Goal: Task Accomplishment & Management: Manage account settings

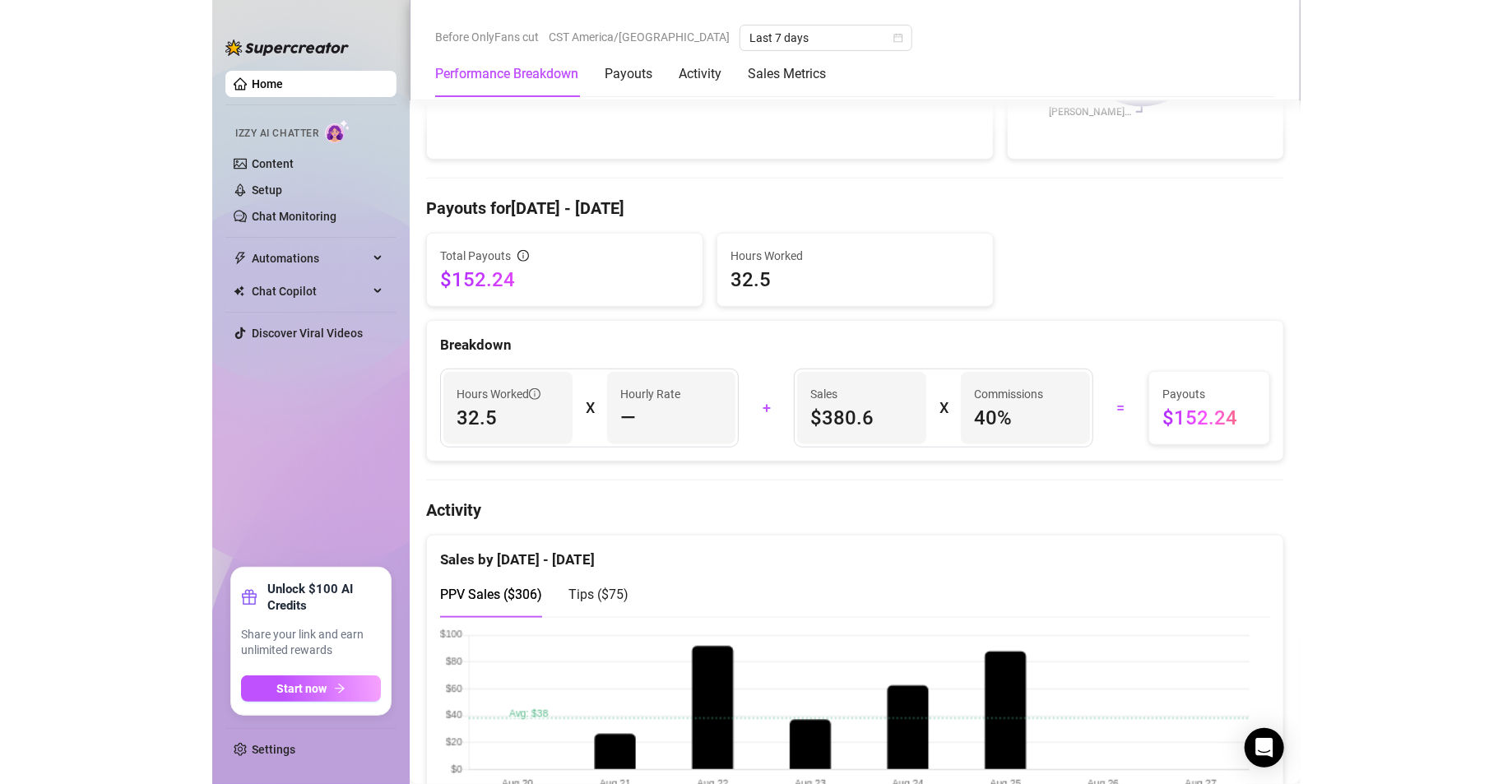
scroll to position [424, 0]
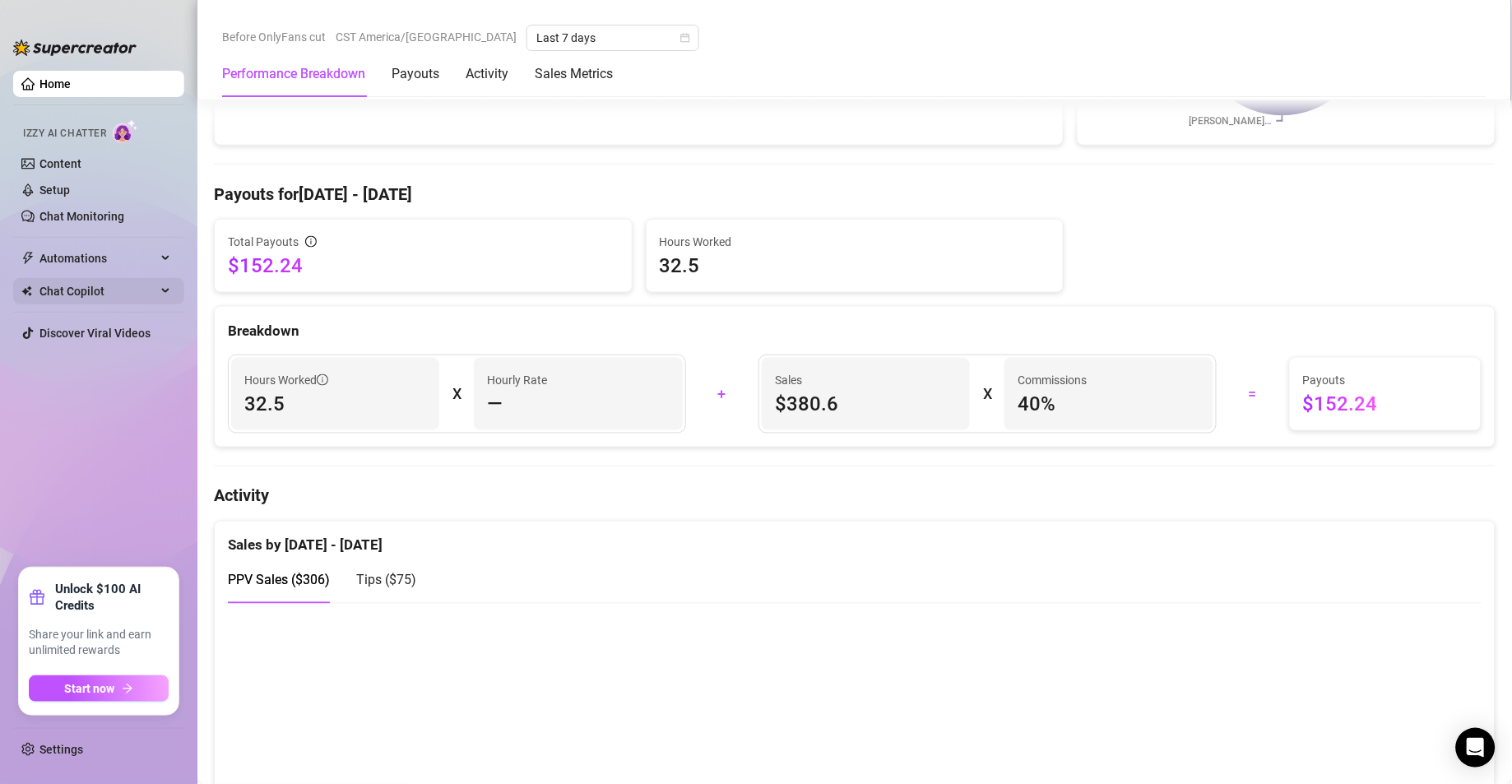
click at [116, 286] on span "Chat Copilot" at bounding box center [98, 292] width 117 height 26
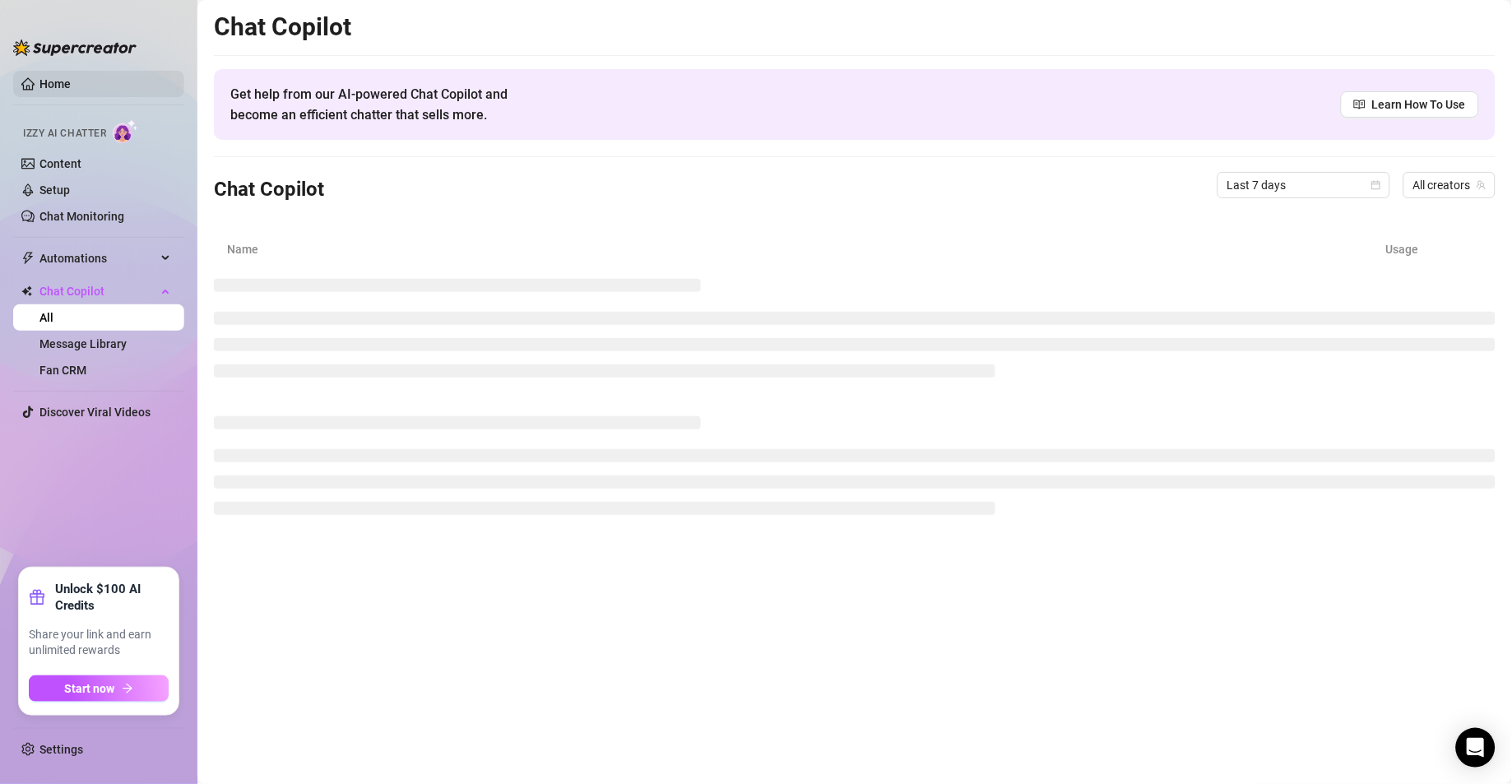
click at [71, 91] on link "Home" at bounding box center [55, 84] width 31 height 13
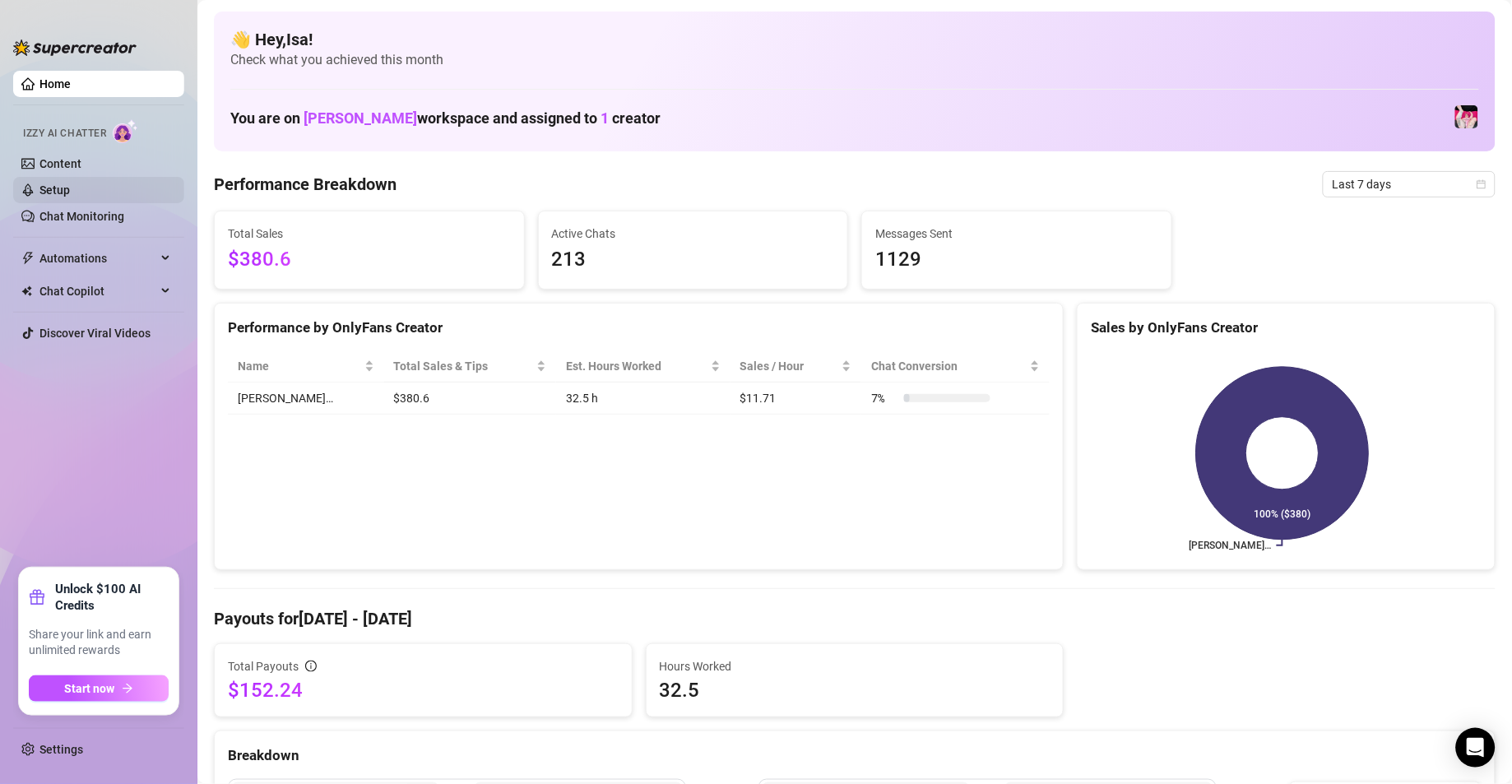
click at [70, 189] on link "Setup" at bounding box center [54, 190] width 30 height 13
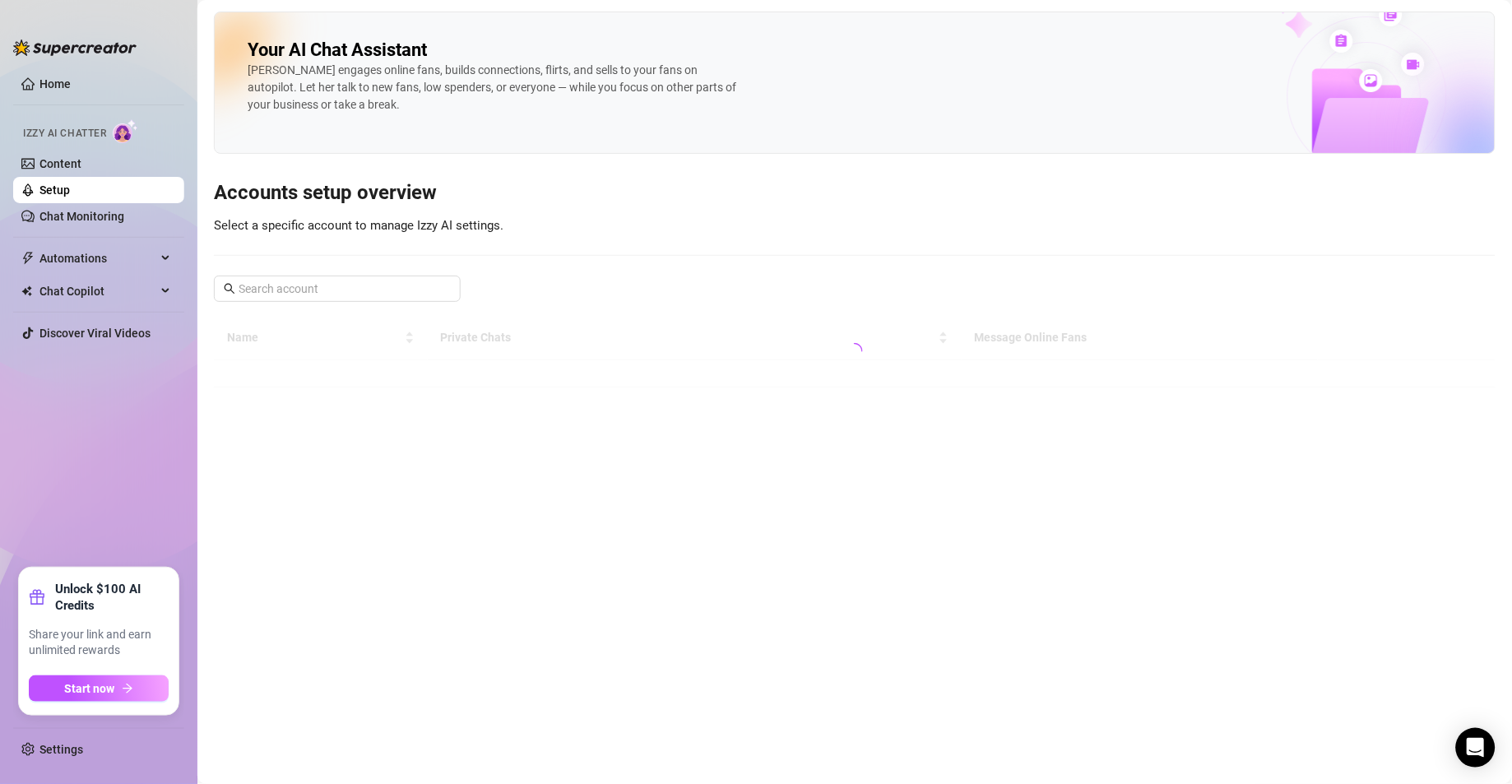
click at [509, 200] on h3 "Accounts setup overview" at bounding box center [855, 194] width 1281 height 26
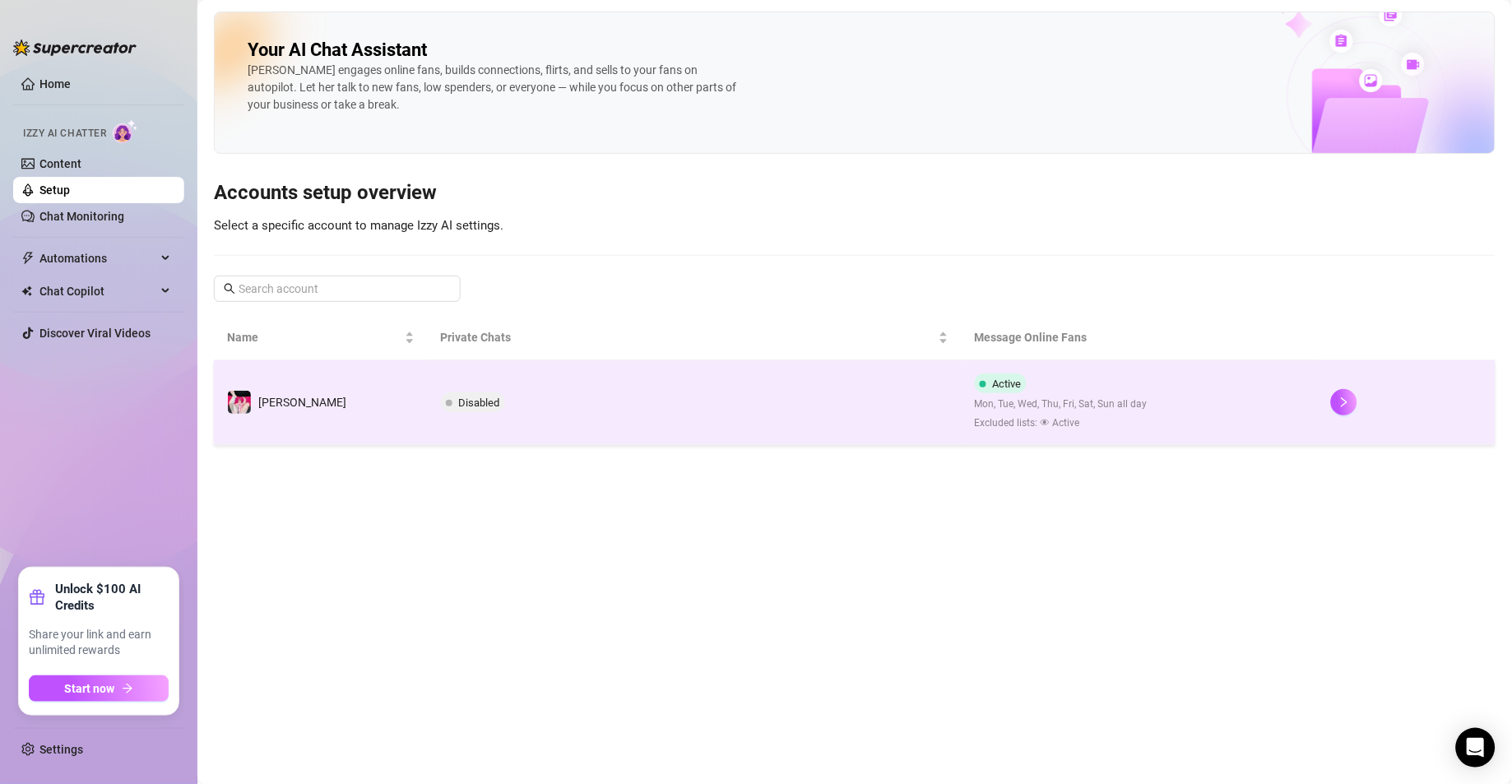
click at [469, 411] on span "Disabled" at bounding box center [473, 403] width 64 height 20
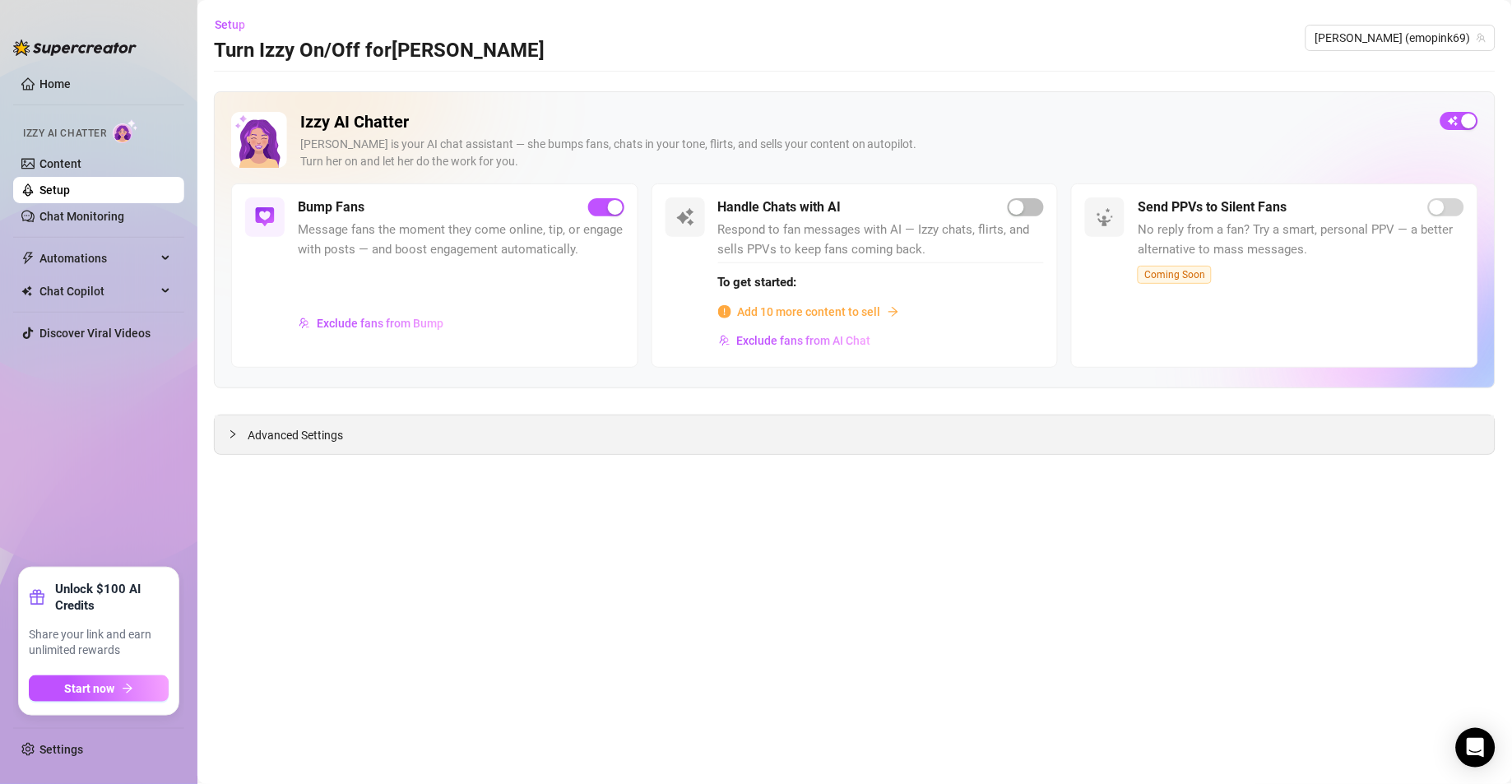
click at [453, 436] on div "Advanced Settings" at bounding box center [855, 434] width 1280 height 39
click at [290, 444] on span "Advanced Settings" at bounding box center [296, 435] width 96 height 18
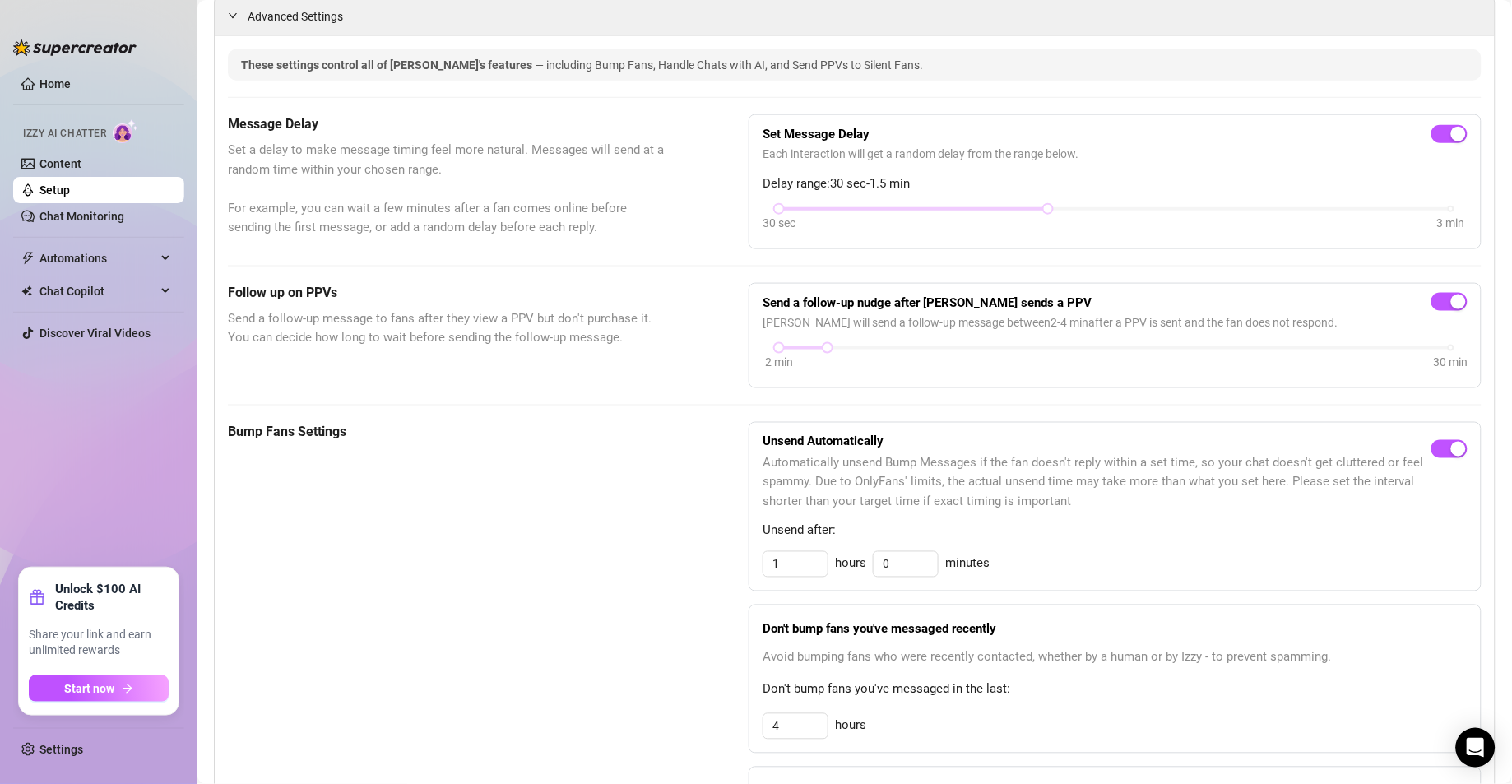
scroll to position [427, 0]
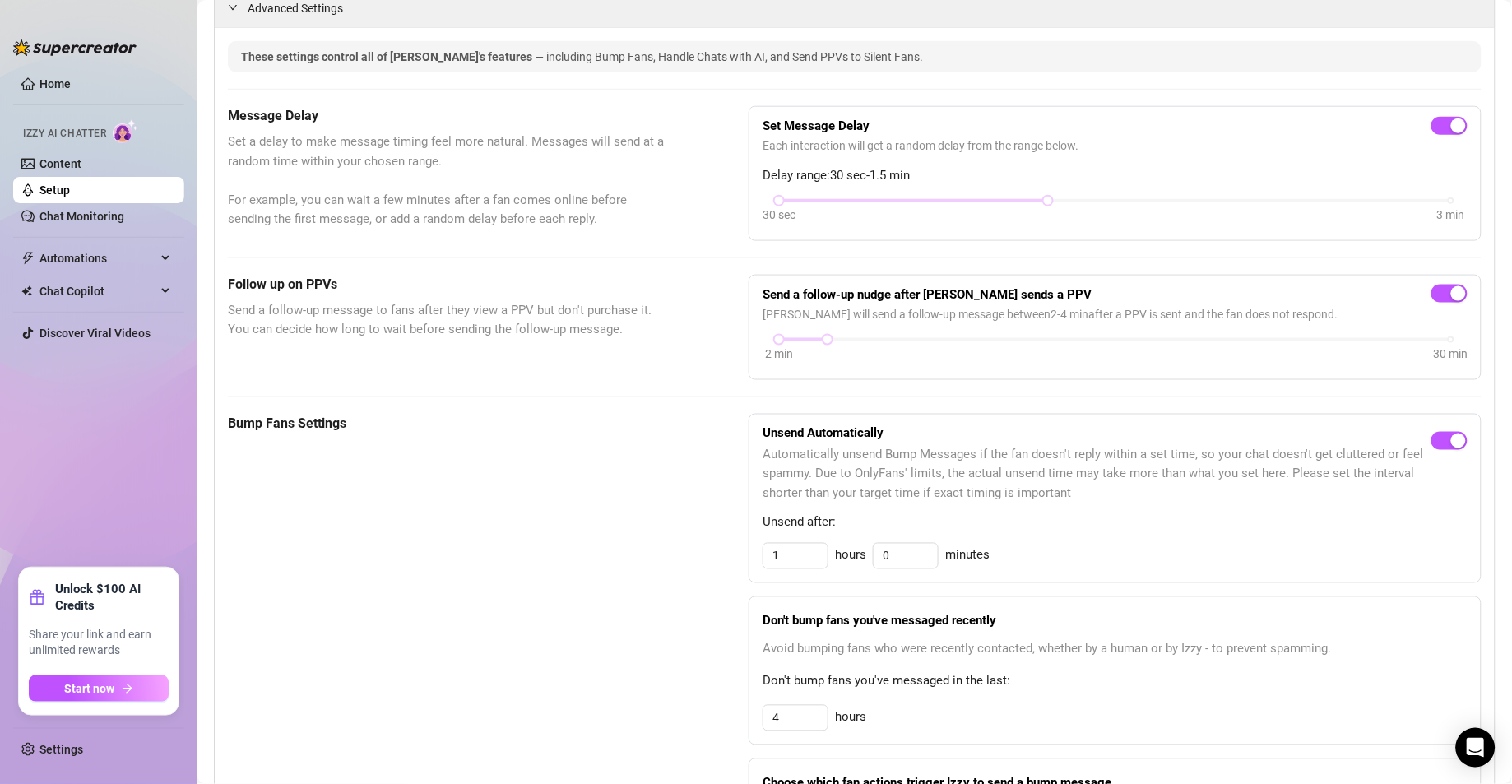
click at [525, 181] on span "Set a delay to make message timing feel more natural. Messages will send at a r…" at bounding box center [447, 181] width 438 height 97
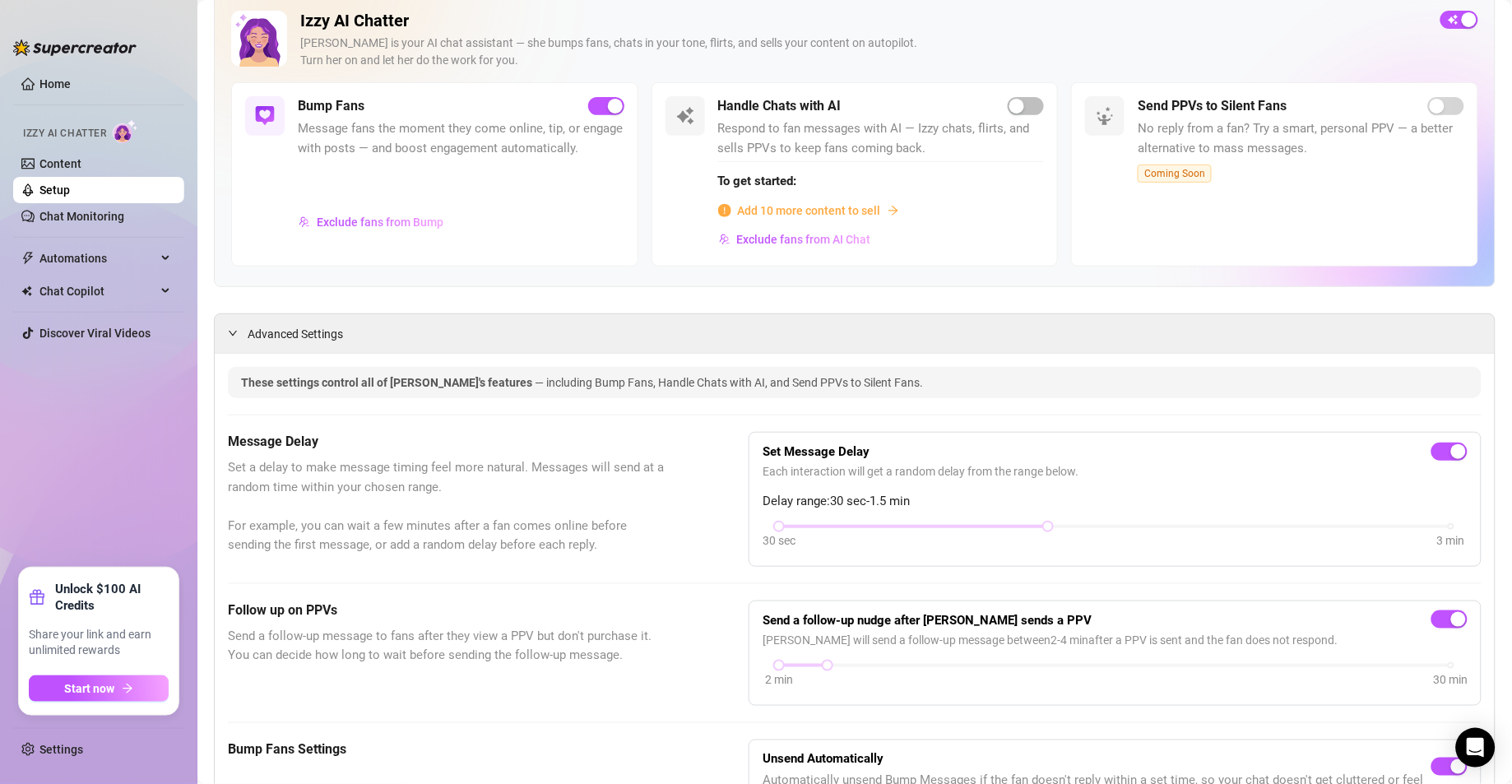
scroll to position [141, 0]
